Goal: Task Accomplishment & Management: Manage account settings

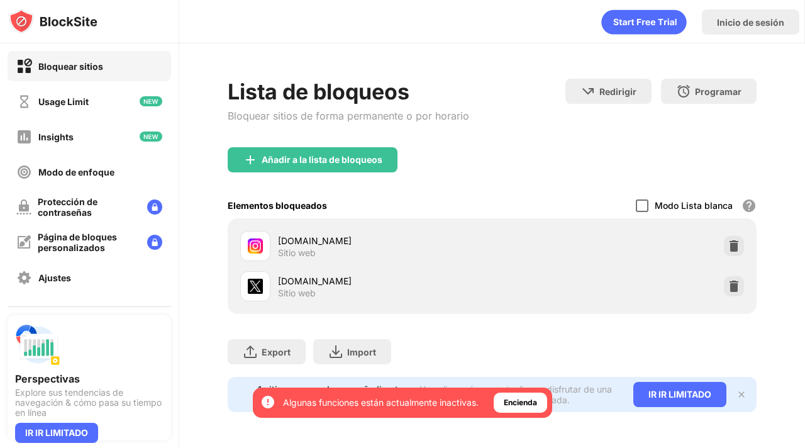
click at [647, 208] on div at bounding box center [642, 205] width 13 height 13
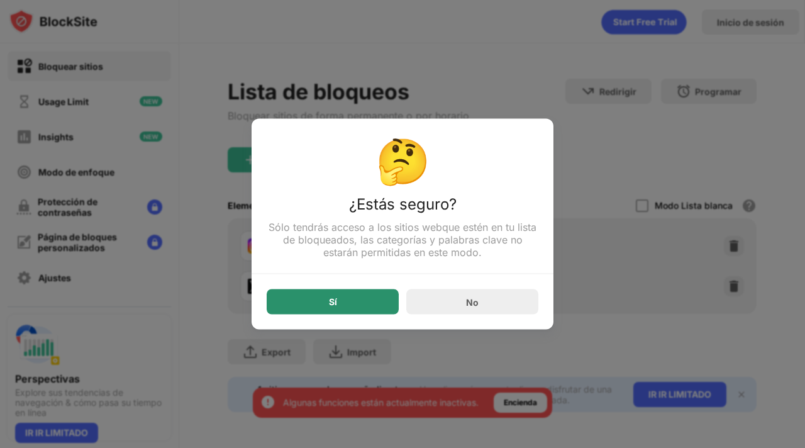
click at [379, 301] on div "Sí" at bounding box center [333, 301] width 132 height 25
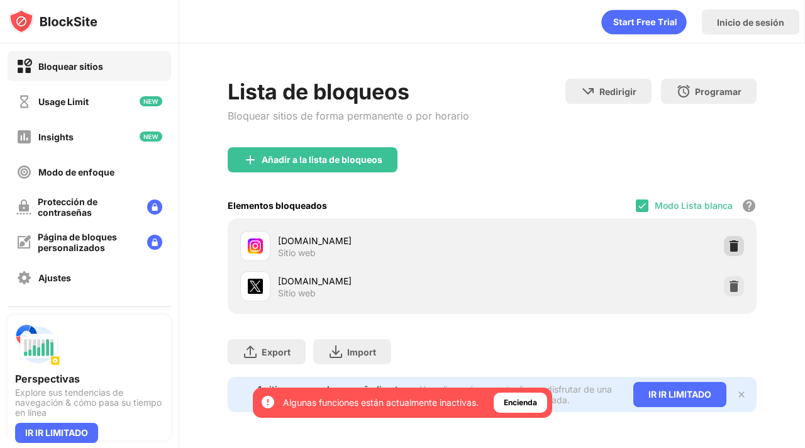
click at [734, 240] on img at bounding box center [734, 246] width 13 height 13
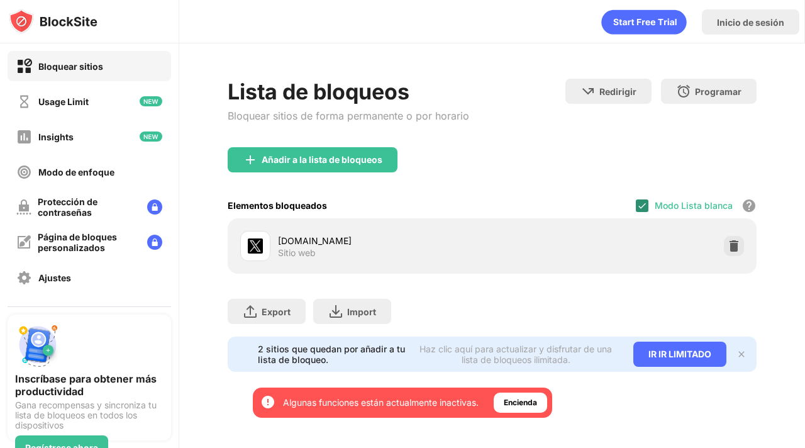
click at [637, 205] on img at bounding box center [642, 206] width 10 height 10
